Goal: Task Accomplishment & Management: Manage account settings

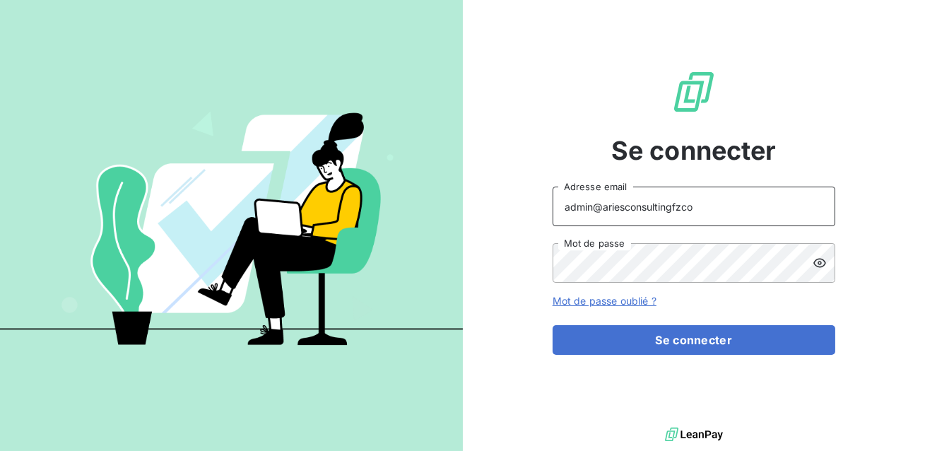
click at [679, 209] on input "admin@ariesconsultingfzco" at bounding box center [694, 207] width 283 height 40
click at [707, 209] on input "admin@ariesconsultingfzco" at bounding box center [694, 207] width 283 height 40
type input "[EMAIL_ADDRESS][DOMAIN_NAME]"
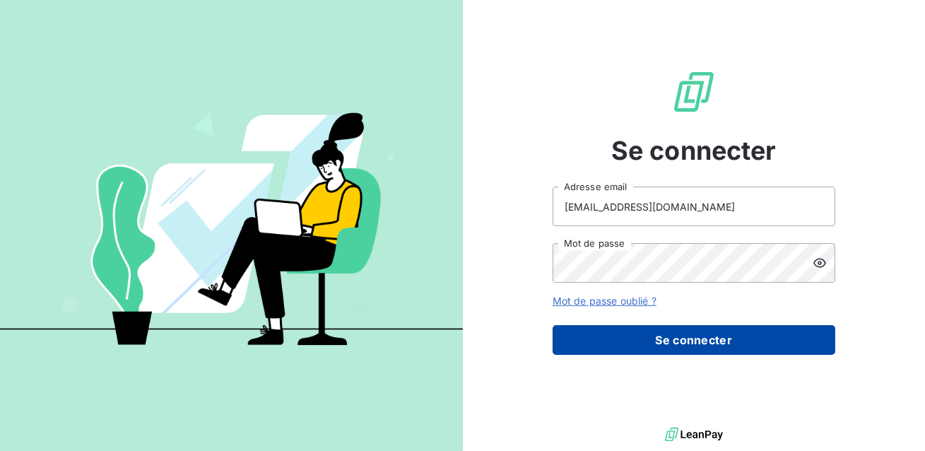
click at [655, 327] on button "Se connecter" at bounding box center [694, 340] width 283 height 30
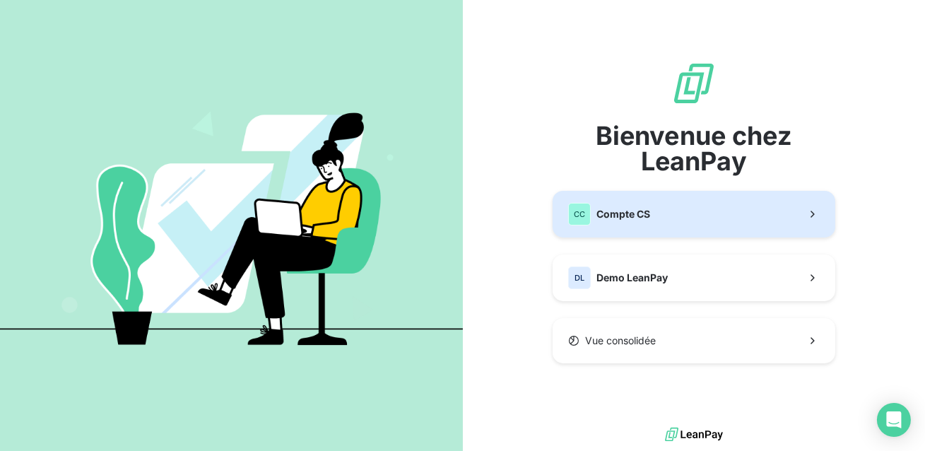
click at [635, 214] on span "Compte CS" at bounding box center [623, 214] width 54 height 14
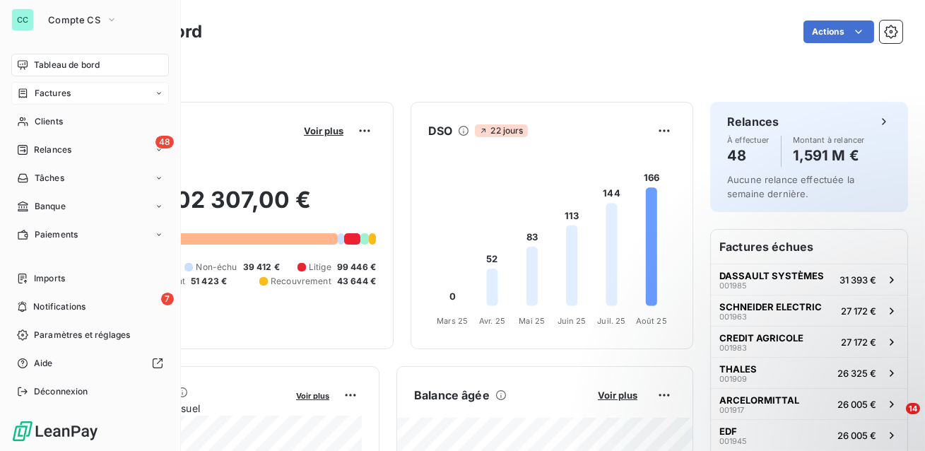
click at [26, 90] on icon at bounding box center [23, 92] width 8 height 9
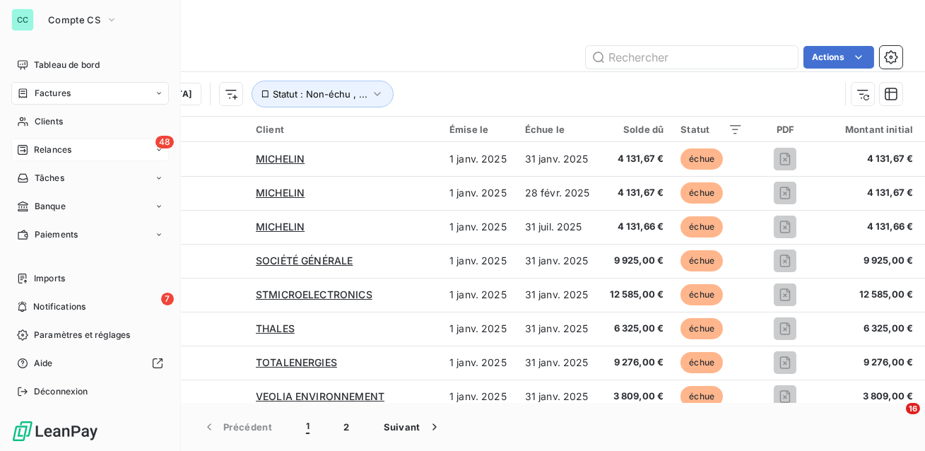
click at [60, 157] on div "48 Relances" at bounding box center [90, 150] width 158 height 23
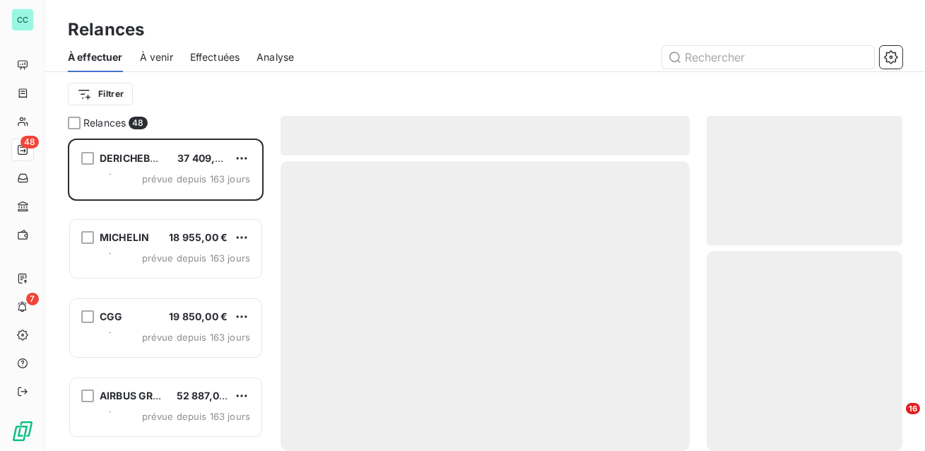
scroll to position [312, 196]
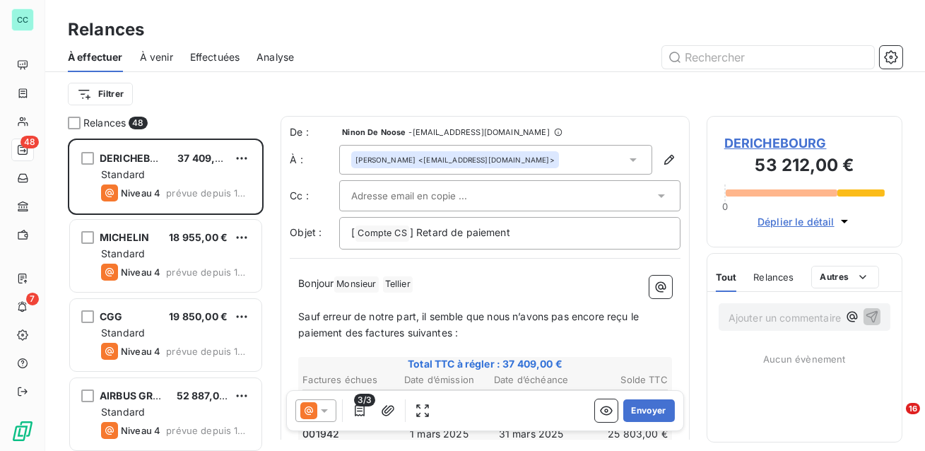
click at [218, 53] on span "Effectuées" at bounding box center [215, 57] width 50 height 14
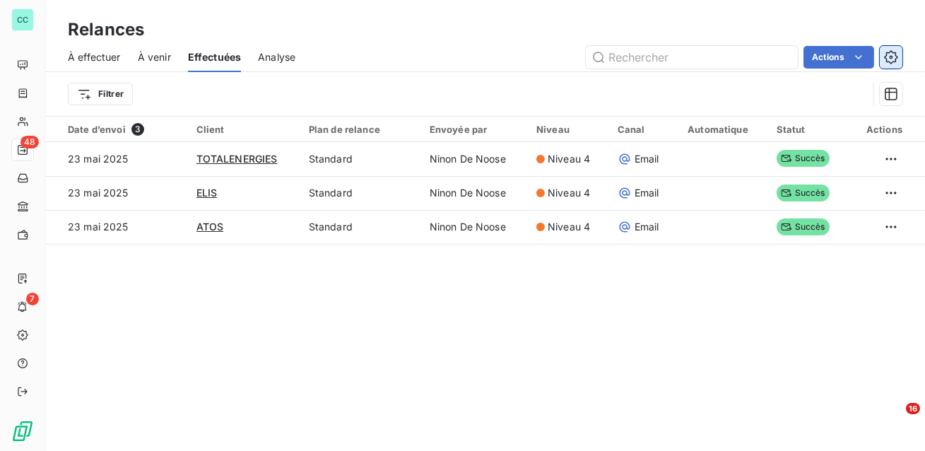
click at [891, 54] on icon "button" at bounding box center [891, 57] width 14 height 14
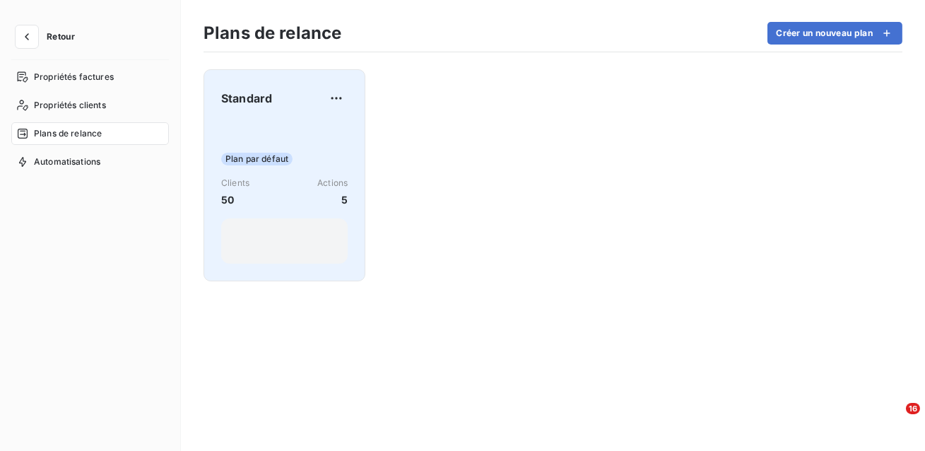
click at [312, 159] on div "Plan par défaut" at bounding box center [284, 159] width 127 height 13
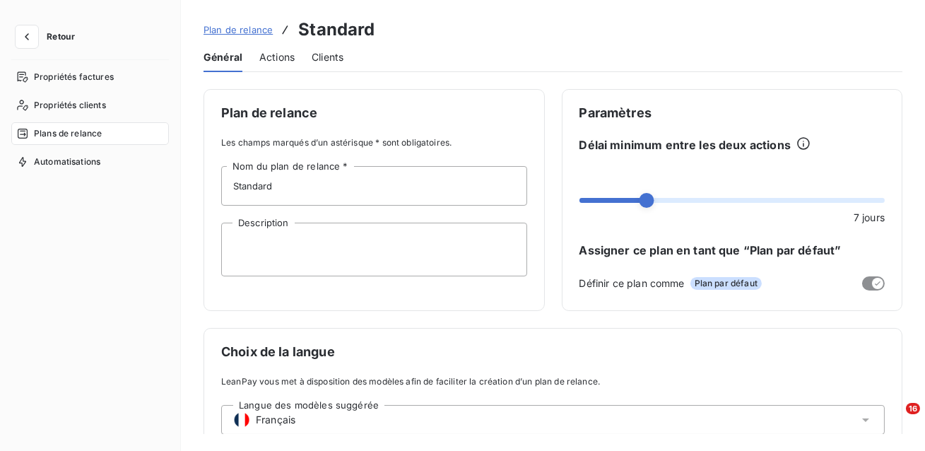
click at [276, 60] on span "Actions" at bounding box center [276, 57] width 35 height 14
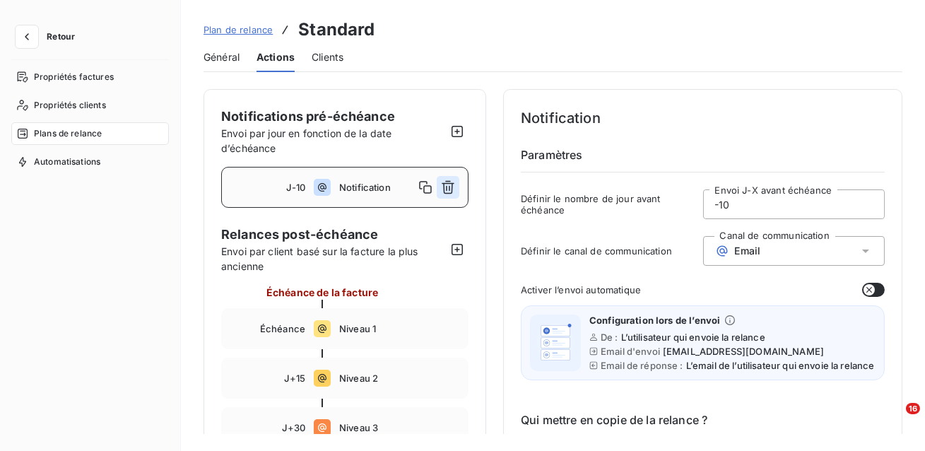
click at [452, 187] on icon "button" at bounding box center [448, 187] width 13 height 13
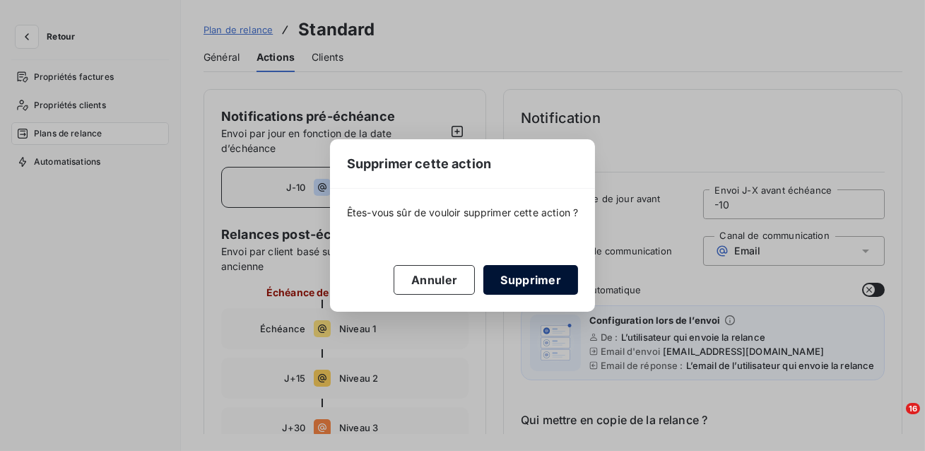
click at [517, 291] on button "Supprimer" at bounding box center [530, 280] width 95 height 30
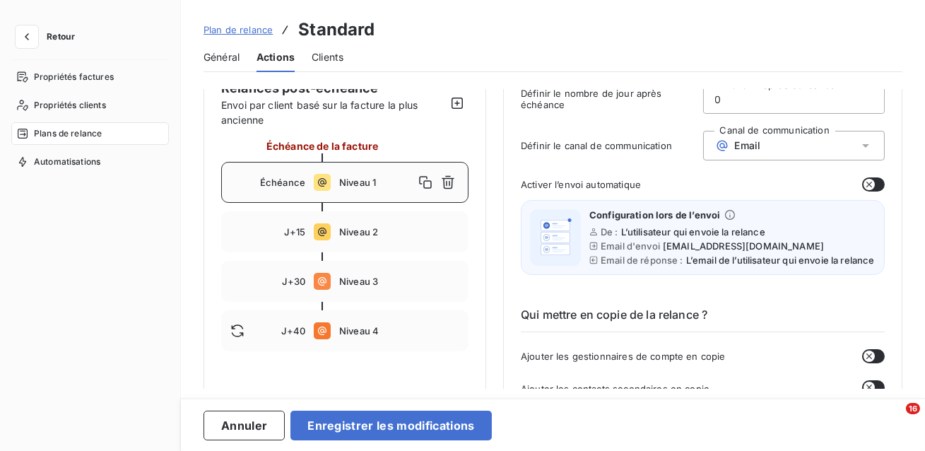
scroll to position [130, 0]
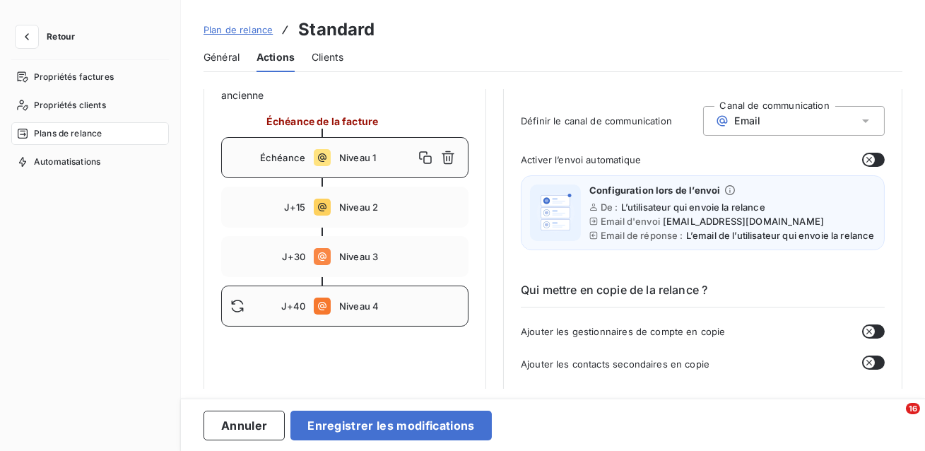
click at [387, 318] on div "J+40 Niveau 4" at bounding box center [344, 306] width 247 height 41
type input "40"
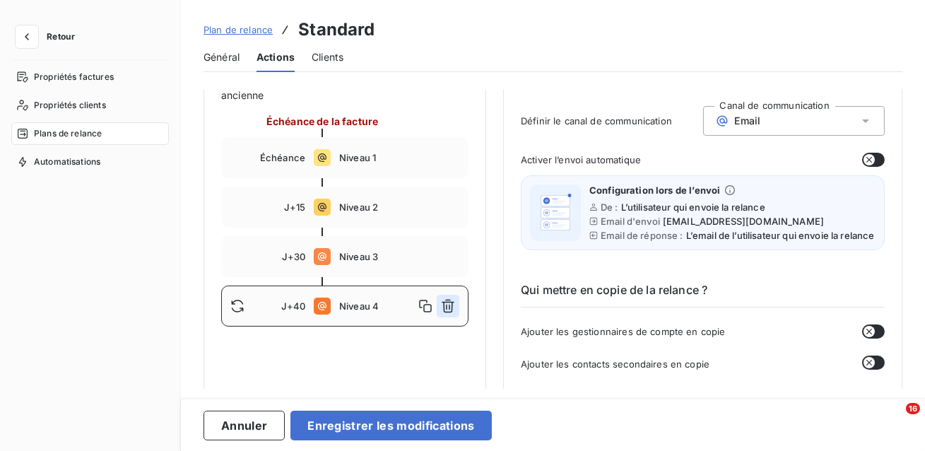
click at [445, 308] on icon "button" at bounding box center [448, 306] width 14 height 14
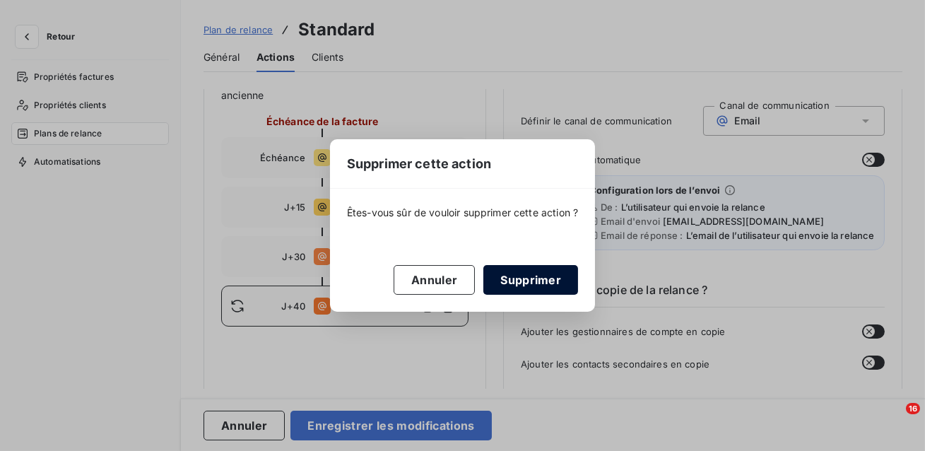
click at [522, 276] on button "Supprimer" at bounding box center [530, 280] width 95 height 30
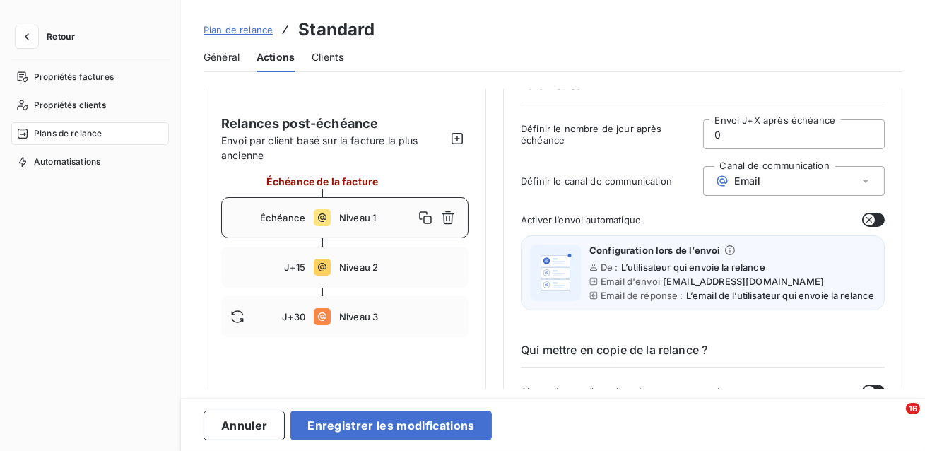
scroll to position [45, 0]
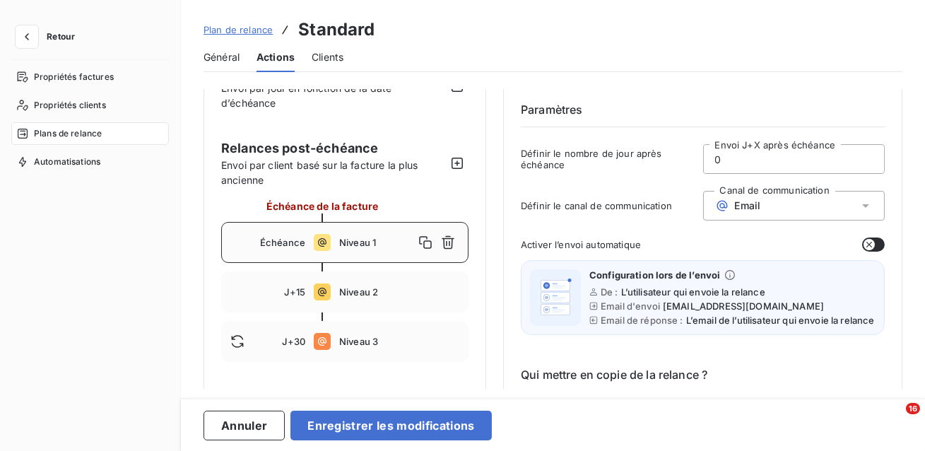
click at [729, 153] on input "0" at bounding box center [794, 159] width 181 height 28
click at [371, 298] on div "J+15 Niveau 2" at bounding box center [344, 291] width 247 height 41
type input "15"
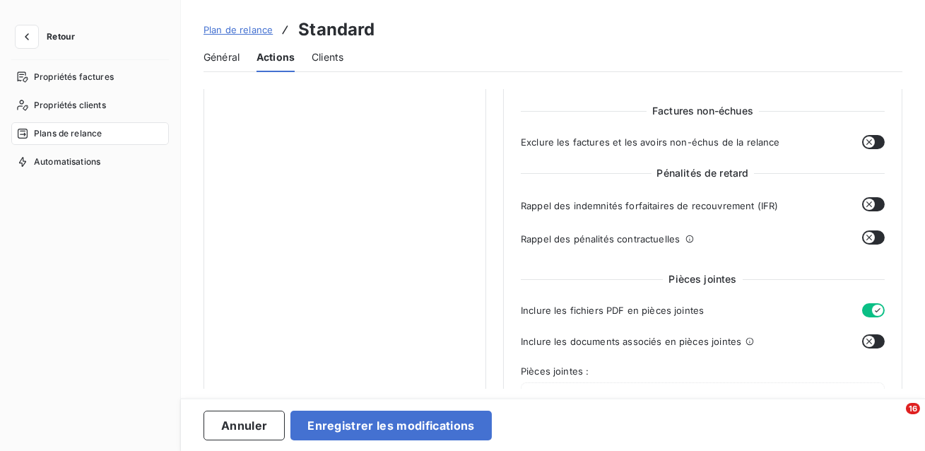
scroll to position [0, 0]
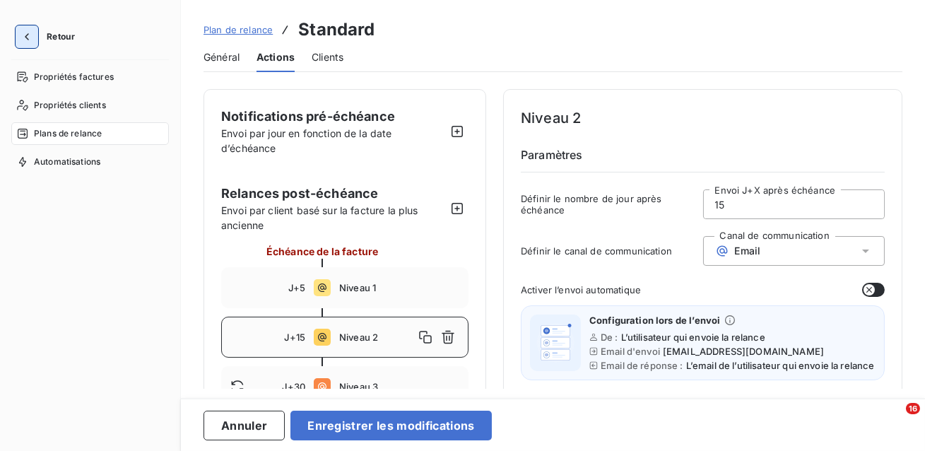
click at [29, 45] on button "button" at bounding box center [27, 36] width 23 height 23
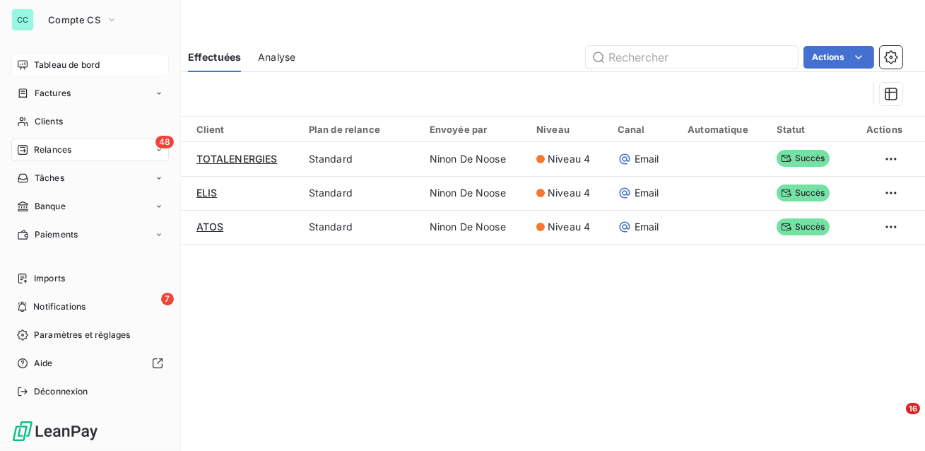
click at [51, 61] on span "Tableau de bord" at bounding box center [67, 65] width 66 height 13
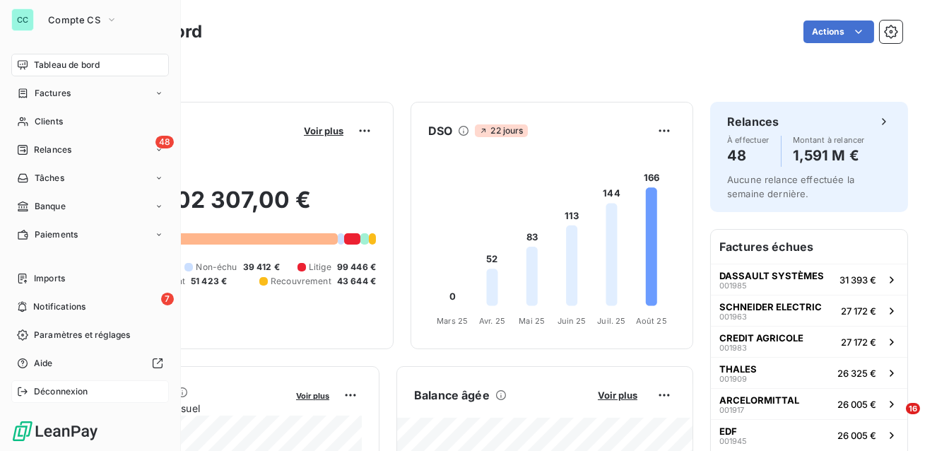
click at [54, 396] on span "Déconnexion" at bounding box center [61, 391] width 54 height 13
